Goal: Transaction & Acquisition: Download file/media

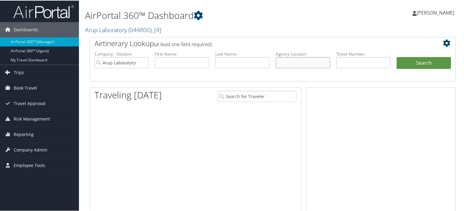
click at [295, 63] on input "text" at bounding box center [303, 61] width 54 height 11
paste input "D82FZ1"
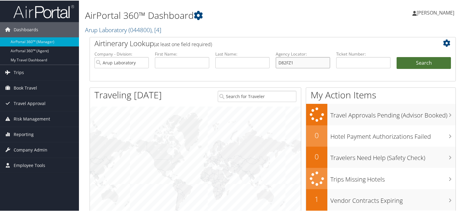
type input "D82FZ1"
click at [412, 66] on button "Search" at bounding box center [424, 62] width 54 height 12
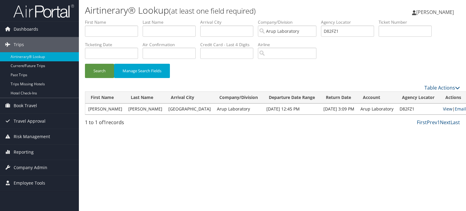
click at [443, 109] on link "View" at bounding box center [447, 109] width 9 height 6
click at [333, 29] on input "D82FZ1" at bounding box center [347, 31] width 53 height 11
paste input "1MTY"
type input "D81MTY"
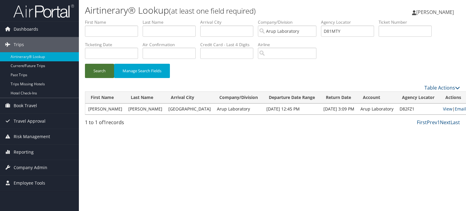
click at [102, 72] on button "Search" at bounding box center [99, 71] width 29 height 14
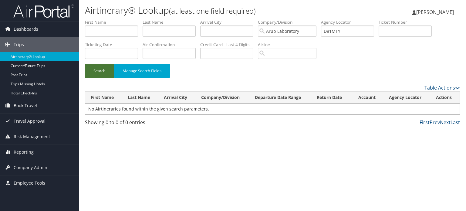
click at [103, 74] on button "Search" at bounding box center [99, 71] width 29 height 14
click at [316, 32] on input "Arup Laboratory" at bounding box center [287, 31] width 59 height 11
click at [111, 70] on button "Search" at bounding box center [99, 71] width 29 height 14
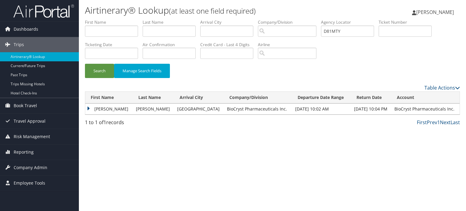
click at [100, 108] on td "CARMEN WEAVER" at bounding box center [109, 109] width 48 height 11
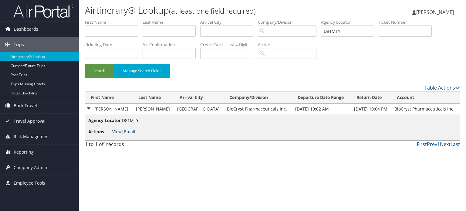
click at [118, 131] on link "View" at bounding box center [116, 132] width 9 height 6
click at [333, 33] on input "D81MTY" at bounding box center [347, 31] width 53 height 11
paste input "text"
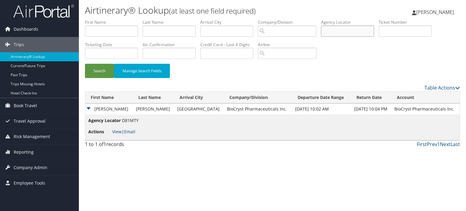
paste input "D83JG6"
click at [104, 75] on button "Search" at bounding box center [99, 71] width 29 height 14
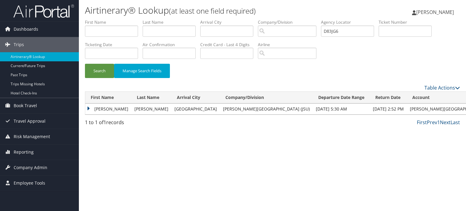
click at [95, 107] on td "TRACEY LEROY" at bounding box center [108, 109] width 46 height 11
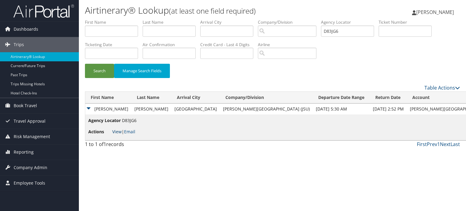
click at [116, 131] on link "View" at bounding box center [116, 132] width 9 height 6
click at [342, 30] on input "D83JG6" at bounding box center [347, 31] width 53 height 11
paste input "HVT"
click at [104, 72] on button "Search" at bounding box center [99, 71] width 29 height 14
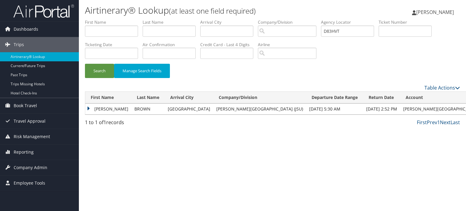
click at [88, 109] on td "SAMUEL LABARON" at bounding box center [108, 109] width 46 height 11
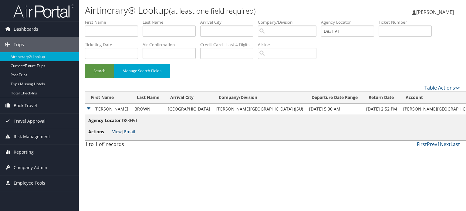
click at [117, 132] on link "View" at bounding box center [116, 132] width 9 height 6
click at [331, 30] on input "D83HVT" at bounding box center [347, 31] width 53 height 11
paste input "8"
click at [106, 70] on button "Search" at bounding box center [99, 71] width 29 height 14
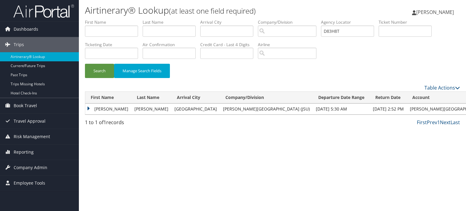
click at [93, 110] on td "JAMYE TERRELL" at bounding box center [108, 109] width 46 height 11
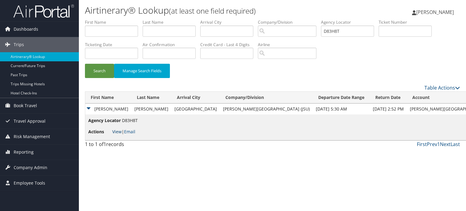
click at [116, 131] on link "View" at bounding box center [116, 132] width 9 height 6
click at [333, 31] on input "D83H8T" at bounding box center [347, 31] width 53 height 11
paste input "BRK"
click at [95, 72] on button "Search" at bounding box center [99, 71] width 29 height 14
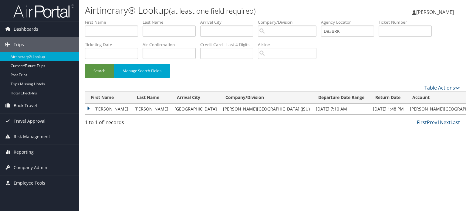
click at [95, 108] on td "DARRELL RICARDO" at bounding box center [108, 109] width 46 height 11
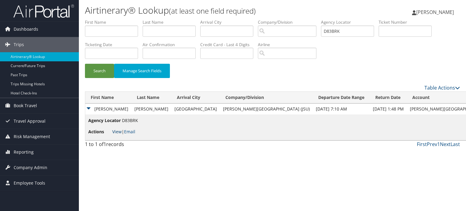
click at [118, 132] on link "View" at bounding box center [116, 132] width 9 height 6
click at [334, 28] on input "D83BRK" at bounding box center [347, 31] width 53 height 11
paste input "80J"
type input "D8380J"
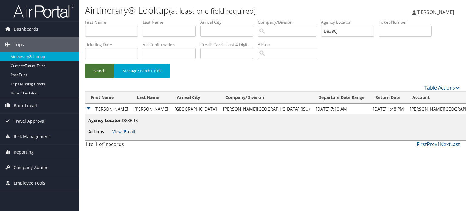
click at [97, 68] on button "Search" at bounding box center [99, 71] width 29 height 14
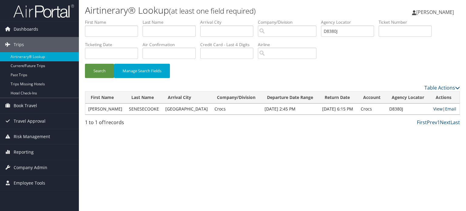
click at [437, 110] on link "View" at bounding box center [438, 109] width 9 height 6
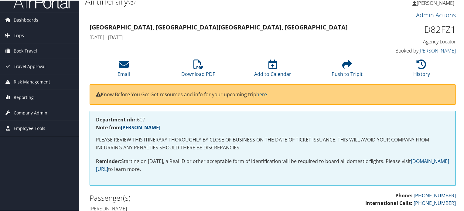
scroll to position [9, 0]
click at [193, 68] on icon at bounding box center [198, 64] width 10 height 10
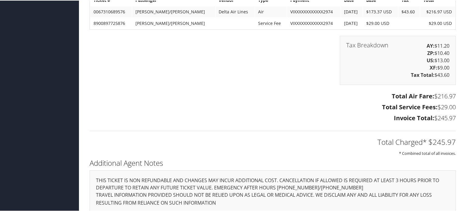
scroll to position [717, 0]
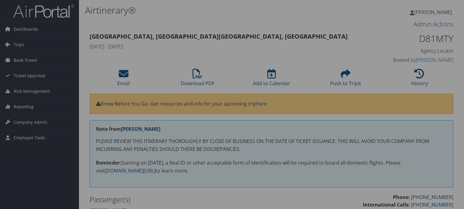
scroll to position [70, 3]
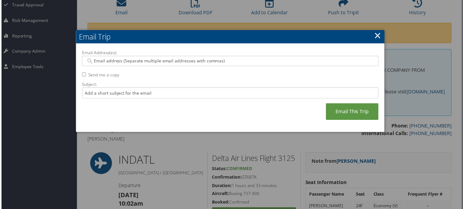
click at [377, 34] on link "×" at bounding box center [378, 35] width 7 height 12
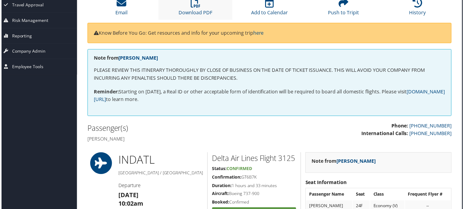
click at [203, 18] on li "Download PDF" at bounding box center [195, 7] width 74 height 25
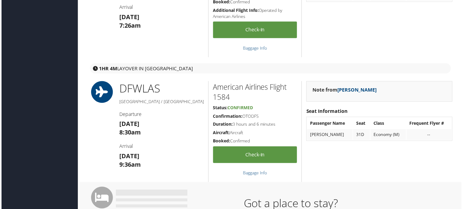
scroll to position [0, 2]
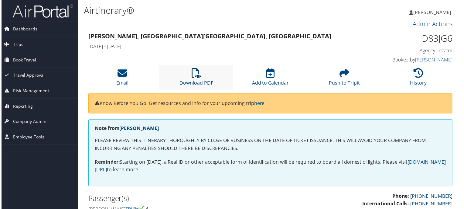
click at [198, 74] on icon at bounding box center [196, 74] width 10 height 10
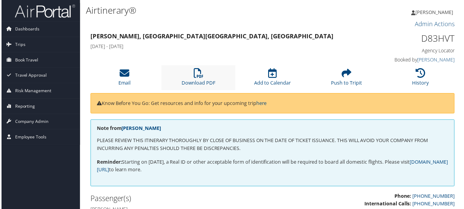
click at [206, 79] on li "Download PDF" at bounding box center [198, 78] width 74 height 25
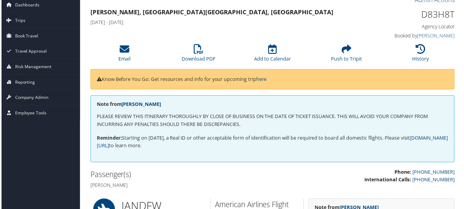
scroll to position [9, 0]
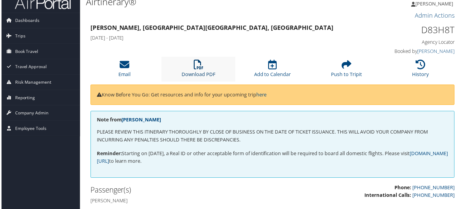
click at [203, 74] on link "Download PDF" at bounding box center [198, 70] width 34 height 15
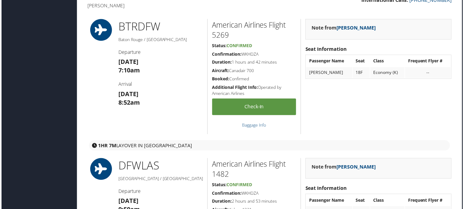
scroll to position [0, 3]
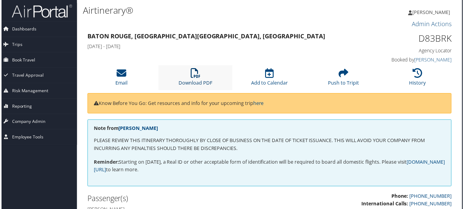
click at [194, 84] on link "Download PDF" at bounding box center [195, 79] width 34 height 15
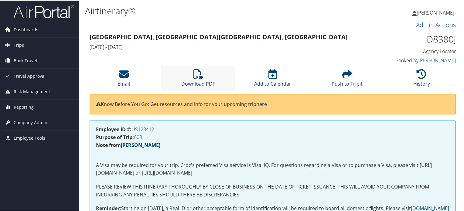
click at [200, 74] on icon at bounding box center [198, 74] width 10 height 10
